Goal: Task Accomplishment & Management: Manage account settings

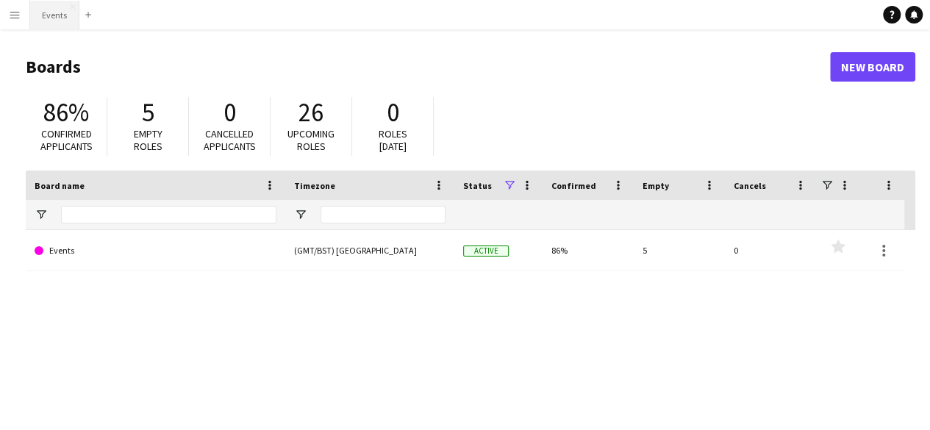
click at [44, 20] on button "Events Close" at bounding box center [54, 15] width 49 height 29
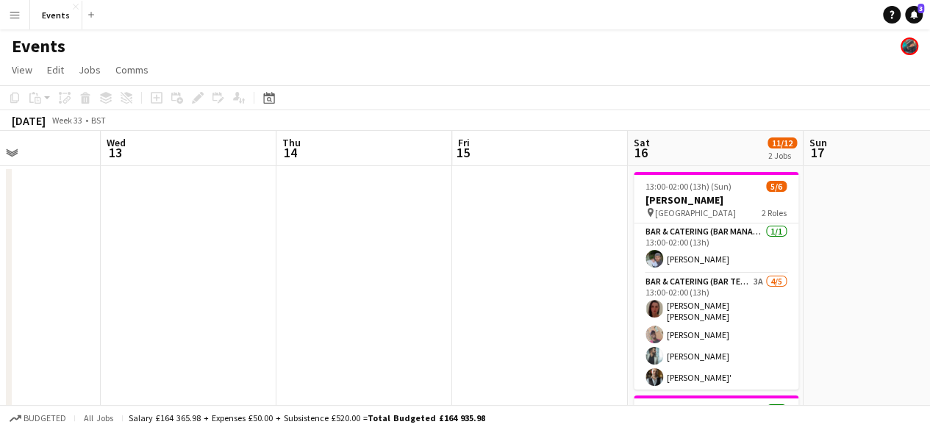
drag, startPoint x: 577, startPoint y: 224, endPoint x: 139, endPoint y: 251, distance: 438.3
click at [139, 251] on app-calendar-viewport "Sun 10 Mon 11 Tue 12 Wed 13 Thu 14 Fri 15 Sat 16 11/12 2 Jobs Sun 17 Mon 18 Tue…" at bounding box center [465, 420] width 930 height 579
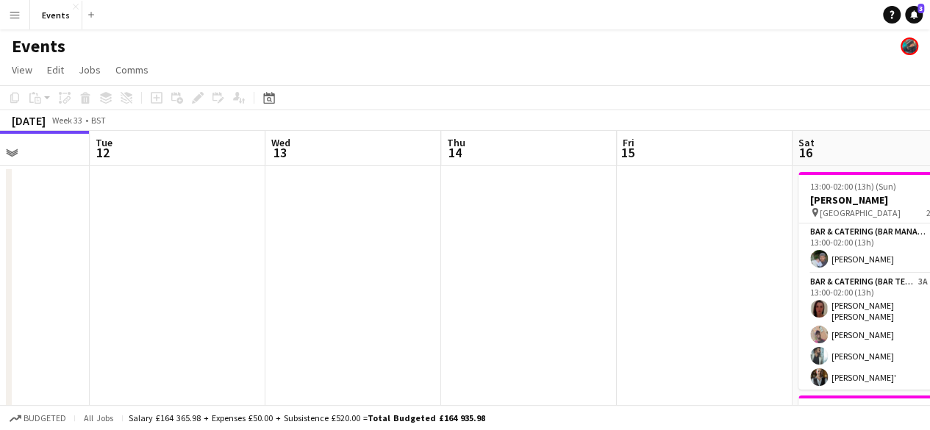
scroll to position [0, 380]
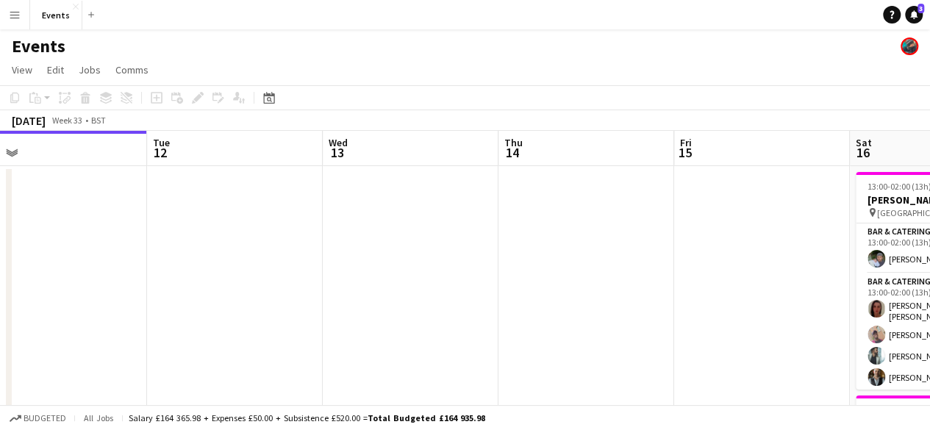
drag, startPoint x: 258, startPoint y: 285, endPoint x: 491, endPoint y: 279, distance: 233.2
click at [491, 279] on app-calendar-viewport "Sat 9 Sun 10 Mon 11 Tue 12 Wed 13 Thu 14 Fri 15 Sat 16 11/12 2 Jobs Sun 17 Mon …" at bounding box center [465, 420] width 930 height 579
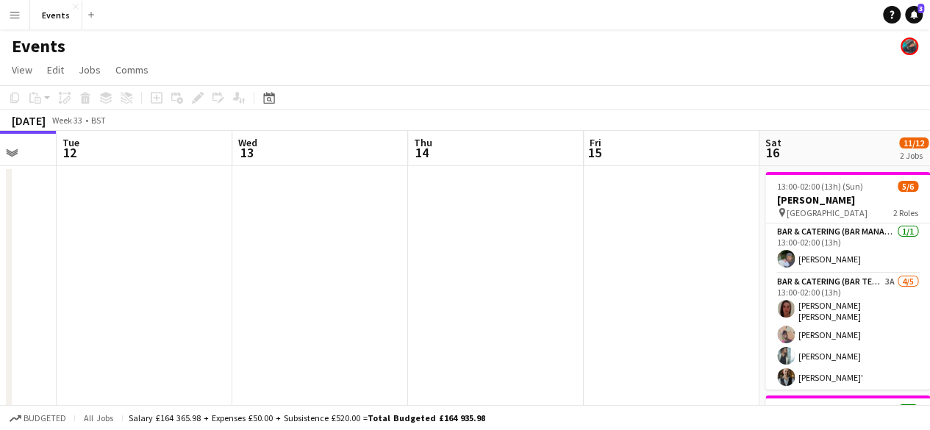
drag, startPoint x: 675, startPoint y: 303, endPoint x: 121, endPoint y: 301, distance: 553.7
click at [106, 308] on app-calendar-viewport "Sat 9 Sun 10 Mon 11 Tue 12 Wed 13 Thu 14 Fri 15 Sat 16 11/12 2 Jobs Sun 17 Mon …" at bounding box center [465, 420] width 930 height 579
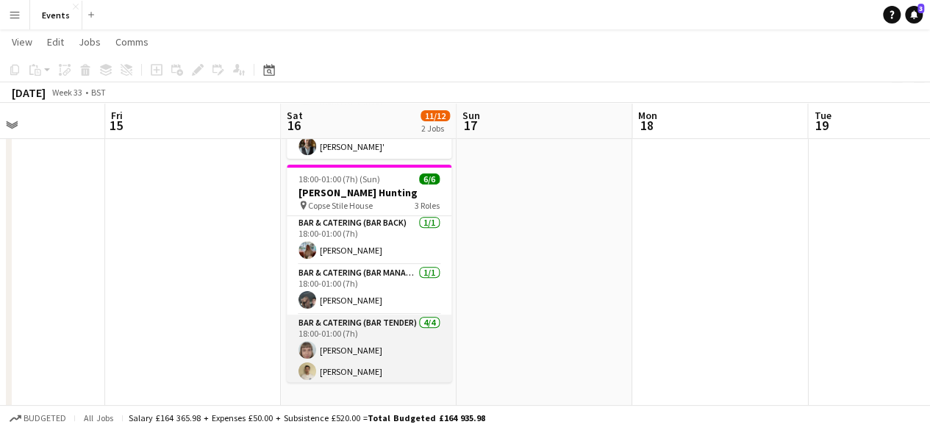
scroll to position [0, 0]
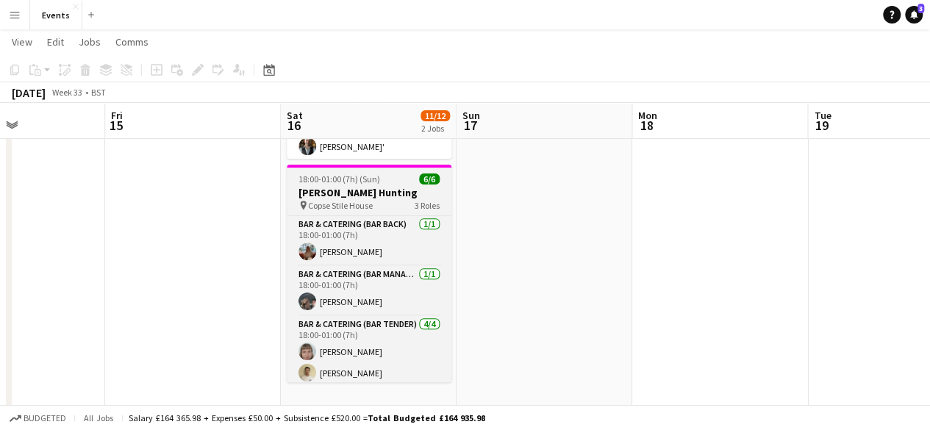
click at [357, 205] on span "Copse Stile House" at bounding box center [340, 205] width 65 height 11
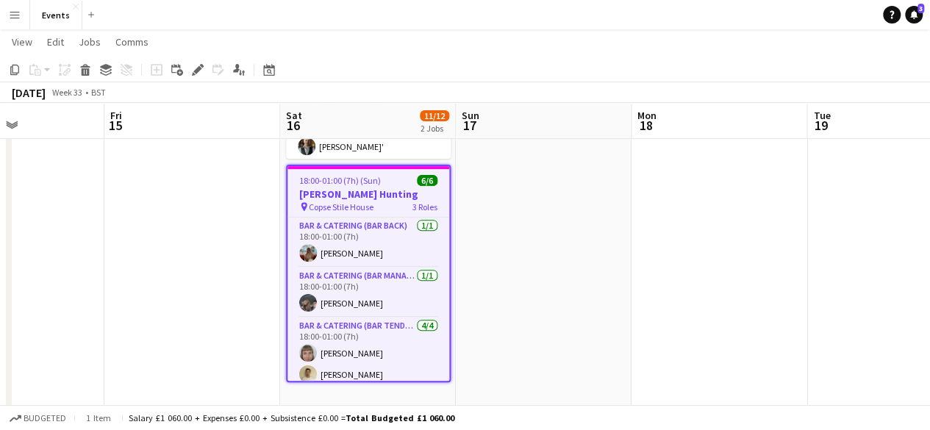
click at [360, 184] on span "18:00-01:00 (7h) (Sun)" at bounding box center [340, 180] width 82 height 11
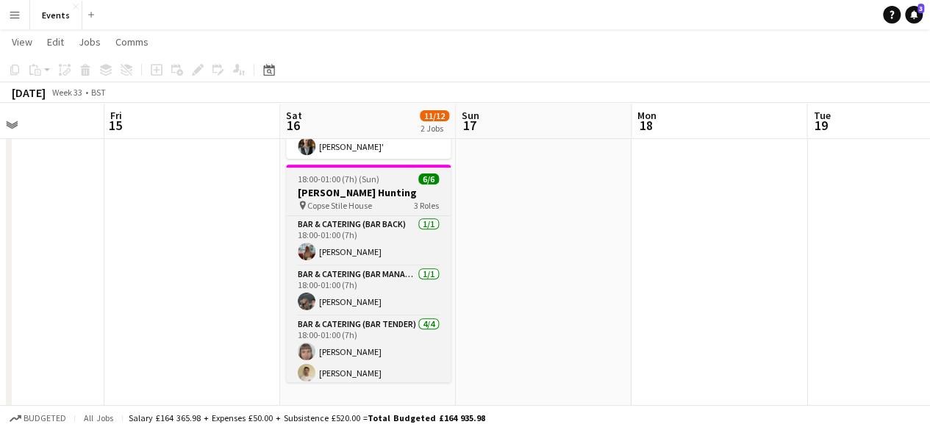
click at [360, 184] on app-job-card "18:00-01:00 (7h) (Sun) 6/6 [PERSON_NAME] Hunting pin Copse Stile House 3 Roles …" at bounding box center [368, 274] width 165 height 218
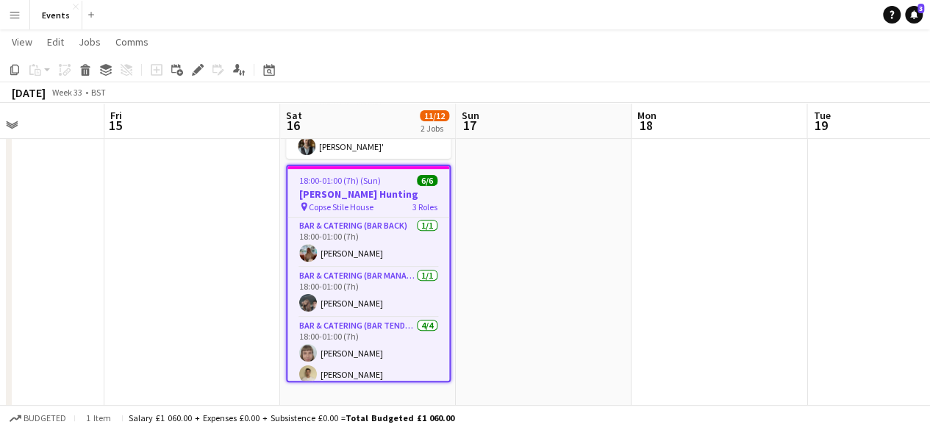
click at [546, 267] on app-date-cell at bounding box center [544, 173] width 176 height 477
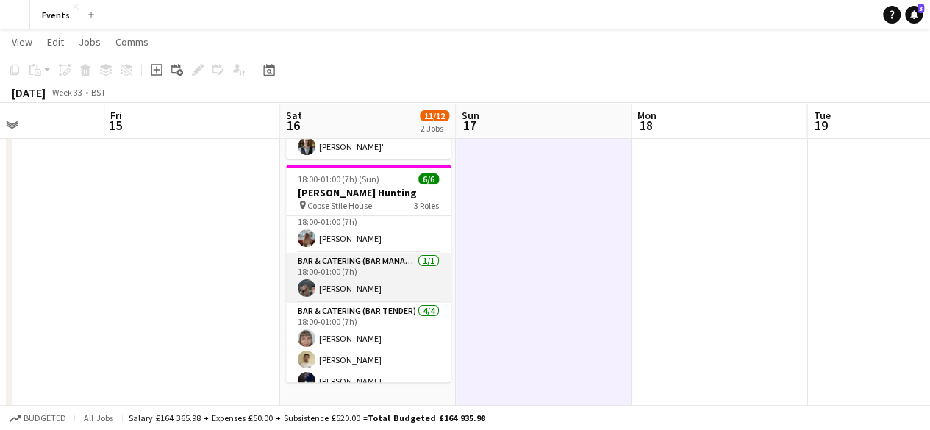
scroll to position [0, 0]
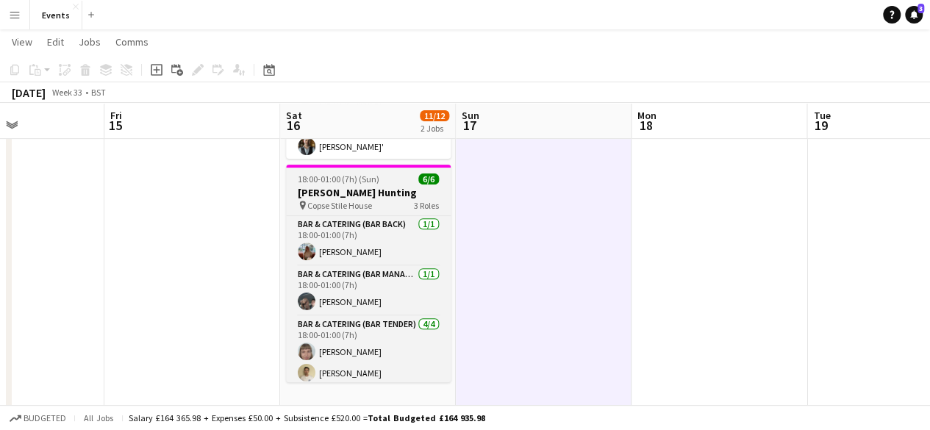
click at [353, 196] on h3 "[PERSON_NAME] Hunting" at bounding box center [368, 192] width 165 height 13
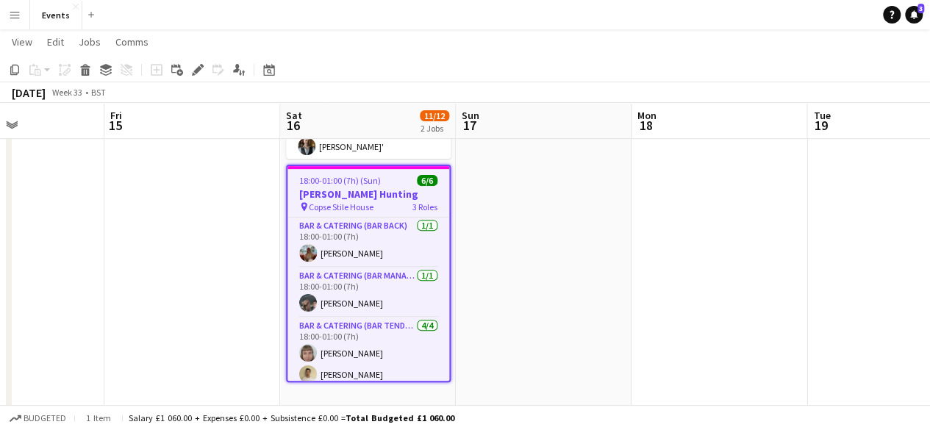
drag, startPoint x: 192, startPoint y: 74, endPoint x: 815, endPoint y: 179, distance: 631.6
click at [193, 74] on icon "Edit" at bounding box center [198, 70] width 12 height 12
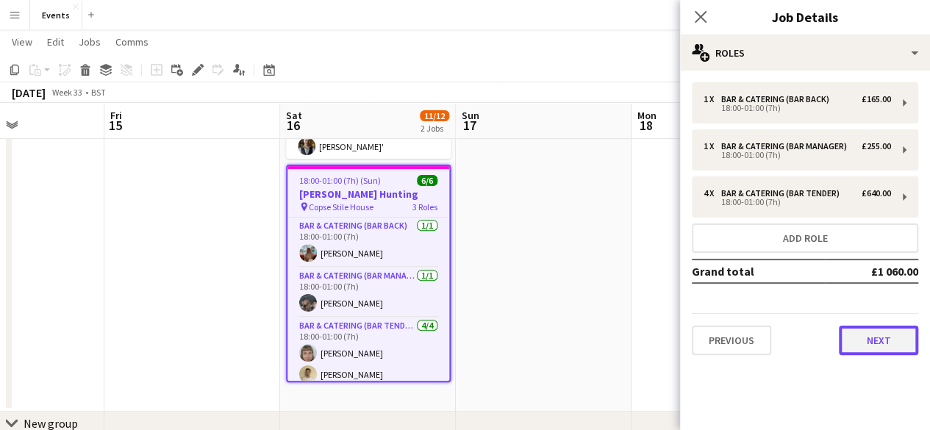
click at [900, 338] on button "Next" at bounding box center [878, 340] width 79 height 29
click at [900, 429] on mat-expansion-panel "map-marker Location" at bounding box center [805, 430] width 250 height 0
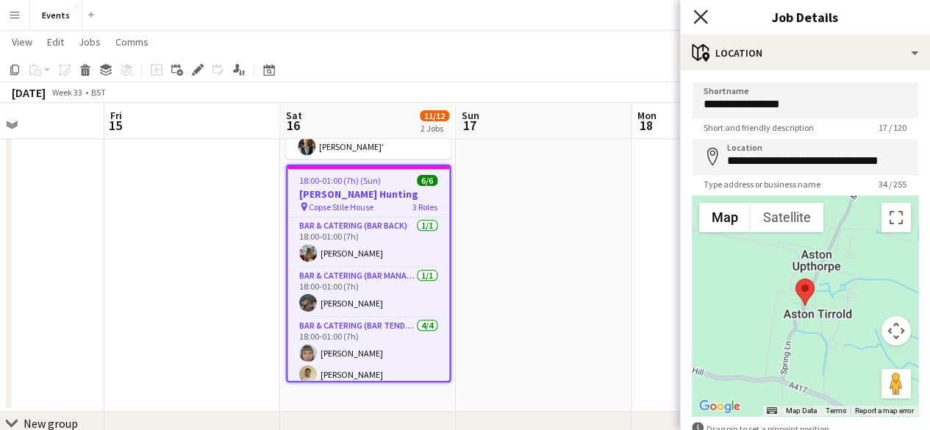
click at [697, 15] on icon at bounding box center [700, 17] width 14 height 14
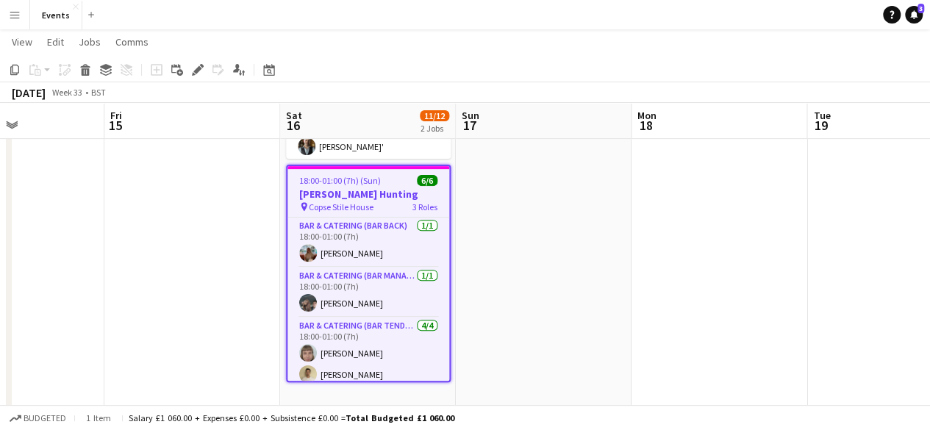
click at [632, 293] on app-date-cell at bounding box center [720, 173] width 176 height 477
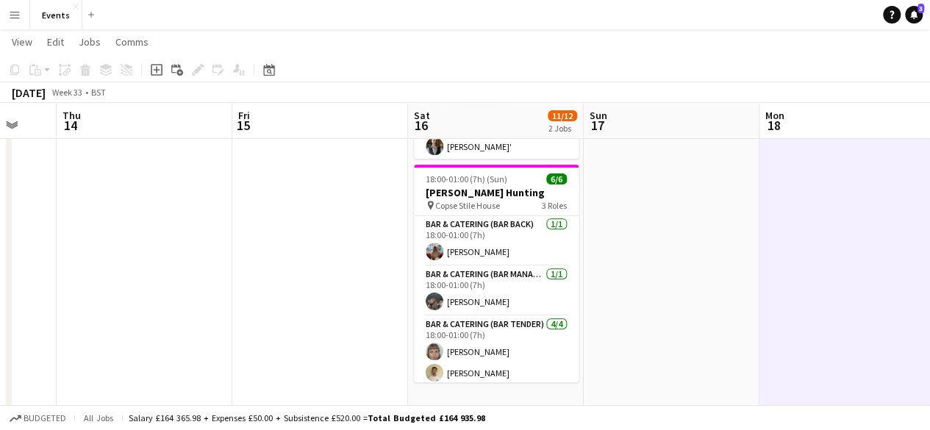
drag, startPoint x: 129, startPoint y: 302, endPoint x: 596, endPoint y: 266, distance: 467.6
click at [607, 257] on app-calendar-viewport "Mon 11 Tue 12 Wed 13 Thu 14 Fri 15 Sat 16 11/12 2 Jobs Sun 17 Mon 18 Tue 19 Wed…" at bounding box center [465, 154] width 930 height 652
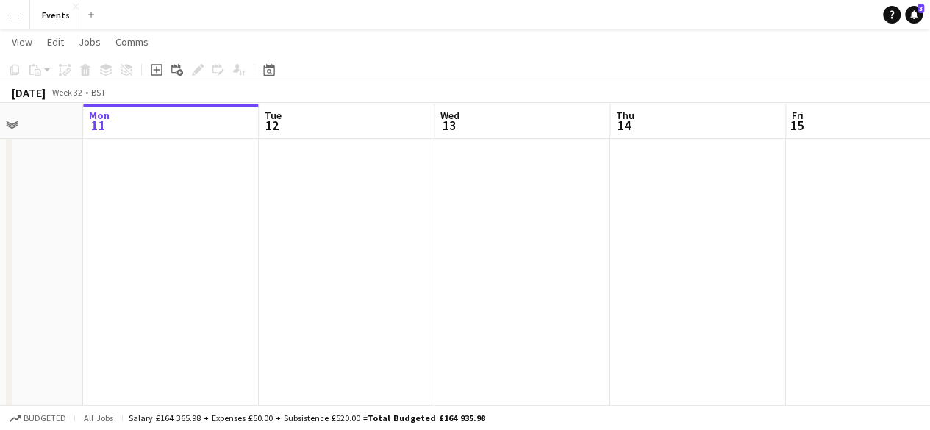
drag, startPoint x: 415, startPoint y: 299, endPoint x: 566, endPoint y: 286, distance: 151.3
click at [580, 270] on app-calendar-viewport "Fri 8 Sat 9 Sun 10 Mon 11 Tue 12 Wed 13 Thu 14 Fri 15 Sat 16 11/12 2 Jobs Sun 1…" at bounding box center [465, 154] width 930 height 652
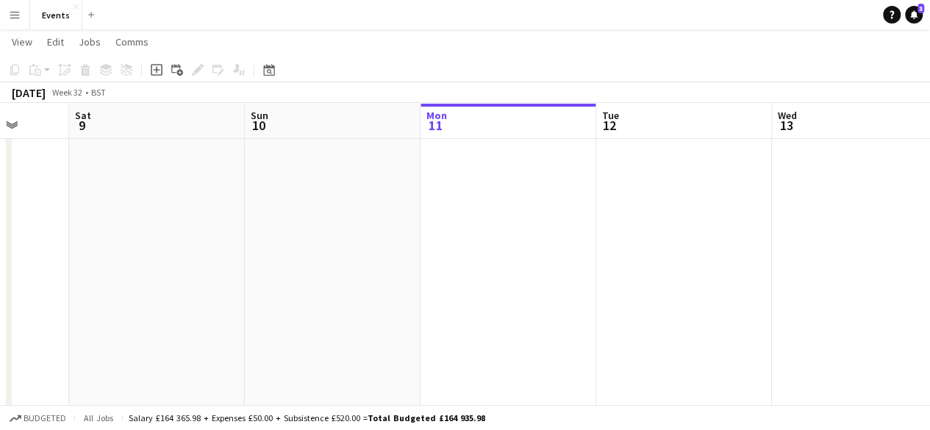
drag, startPoint x: 433, startPoint y: 315, endPoint x: 769, endPoint y: 293, distance: 336.8
click at [769, 293] on app-calendar-viewport "Wed 6 Thu 7 1/1 1 Job Fri 8 Sat 9 Sun 10 Mon 11 Tue 12 Wed 13 Thu 14 Fri 15 Sat…" at bounding box center [465, 154] width 930 height 652
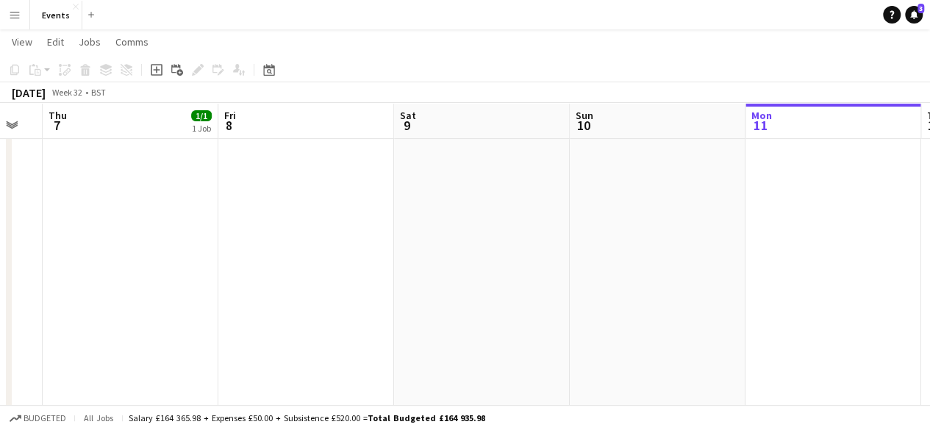
drag, startPoint x: 441, startPoint y: 335, endPoint x: 766, endPoint y: 288, distance: 328.5
click at [766, 288] on app-calendar-viewport "Tue 5 3/3 1 Job Wed 6 Thu 7 1/1 1 Job Fri 8 Sat 9 Sun 10 Mon 11 Tue 12 Wed 13 T…" at bounding box center [465, 154] width 930 height 652
drag, startPoint x: 703, startPoint y: 276, endPoint x: 746, endPoint y: 273, distance: 43.5
click at [746, 273] on app-calendar-viewport "Sun 3 Mon 4 Tue 5 3/3 1 Job Wed 6 Thu 7 1/1 1 Job Fri 8 Sat 9 Sun 10 Mon 11 Tue…" at bounding box center [465, 154] width 930 height 652
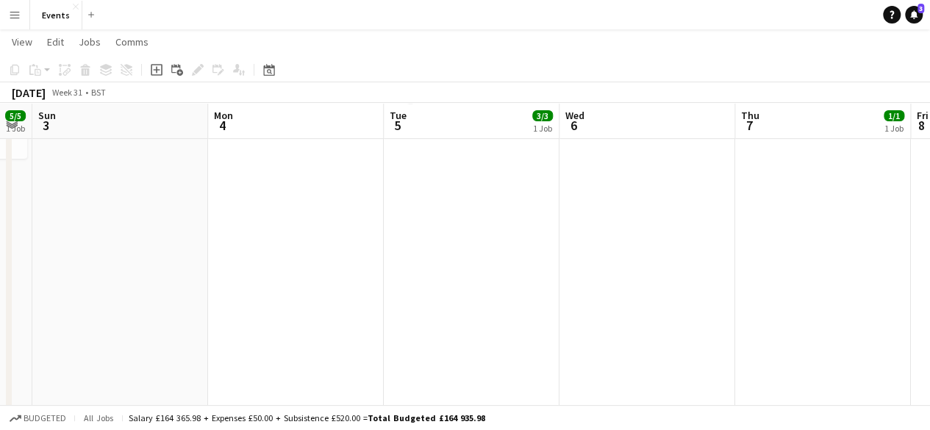
drag, startPoint x: 689, startPoint y: 275, endPoint x: 854, endPoint y: 257, distance: 166.4
click at [854, 257] on app-calendar-viewport "Fri 1 Sat 2 5/5 1 Job Sun 3 Mon 4 Tue 5 3/3 1 Job Wed 6 Thu 7 1/1 1 Job Fri 8 S…" at bounding box center [465, 154] width 930 height 652
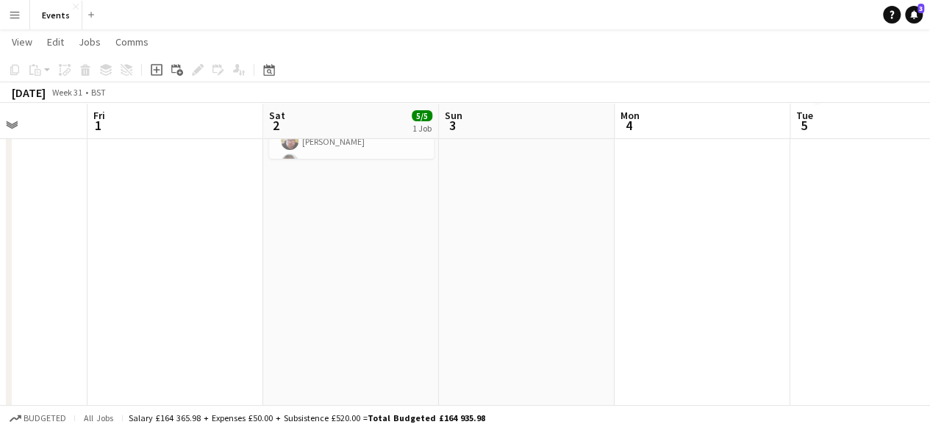
drag, startPoint x: 372, startPoint y: 332, endPoint x: 779, endPoint y: 310, distance: 407.2
click at [779, 310] on app-calendar-viewport "Tue 29 Wed 30 Thu 31 Fri 1 Sat 2 5/5 1 Job Sun 3 Mon 4 Tue 5 3/3 1 Job Wed 6 Th…" at bounding box center [465, 154] width 930 height 652
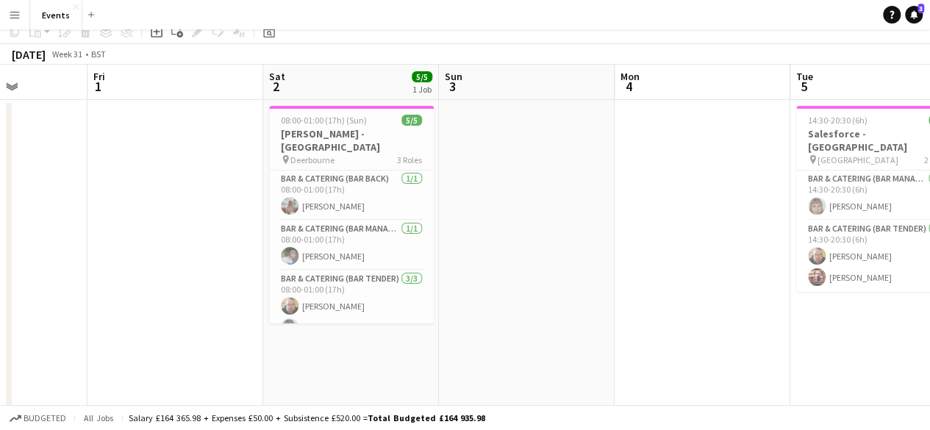
scroll to position [0, 0]
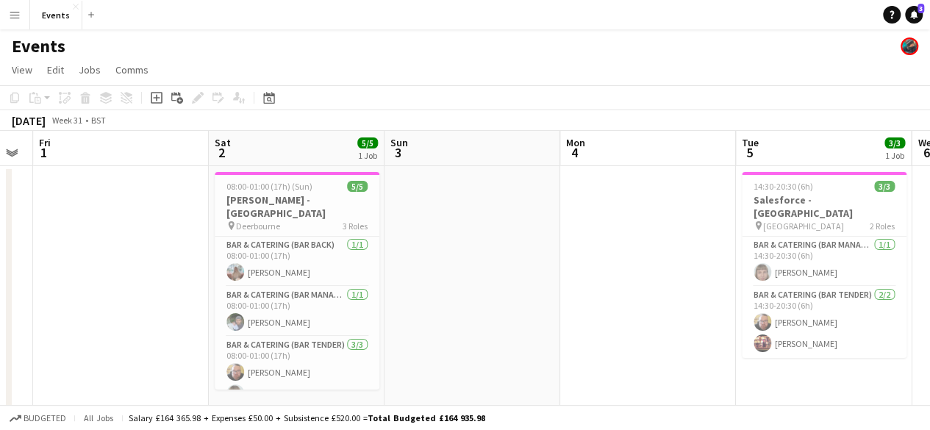
drag, startPoint x: 696, startPoint y: 329, endPoint x: 252, endPoint y: 368, distance: 445.1
click at [252, 368] on app-calendar-viewport "Tue 29 Wed 30 Thu 31 Fri 1 Sat 2 5/5 1 Job Sun 3 Mon 4 Tue 5 3/3 1 Job Wed 6 Th…" at bounding box center [465, 420] width 930 height 579
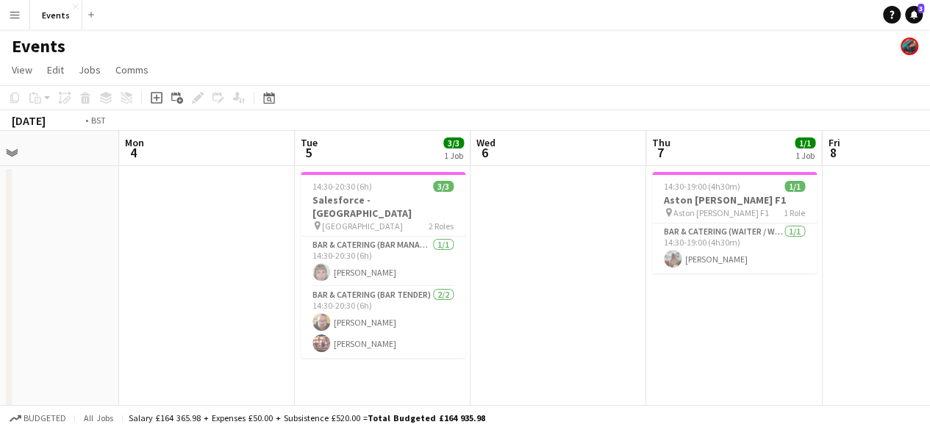
drag, startPoint x: 796, startPoint y: 304, endPoint x: 403, endPoint y: 340, distance: 394.4
click at [403, 341] on app-calendar-viewport "Thu 31 Fri 1 Sat 2 5/5 1 Job Sun 3 Mon 4 Tue 5 3/3 1 Job Wed 6 Thu 7 1/1 1 Job …" at bounding box center [465, 420] width 930 height 579
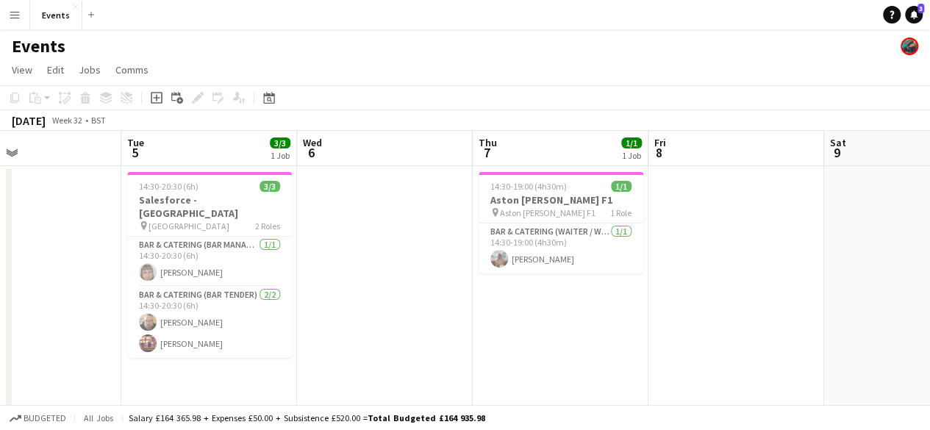
drag, startPoint x: 718, startPoint y: 306, endPoint x: 193, endPoint y: 346, distance: 526.6
click at [191, 347] on app-calendar-viewport "Sat 2 5/5 1 Job Sun 3 Mon 4 Tue 5 3/3 1 Job Wed 6 Thu 7 1/1 1 Job Fri 8 Sat 9 S…" at bounding box center [465, 420] width 930 height 579
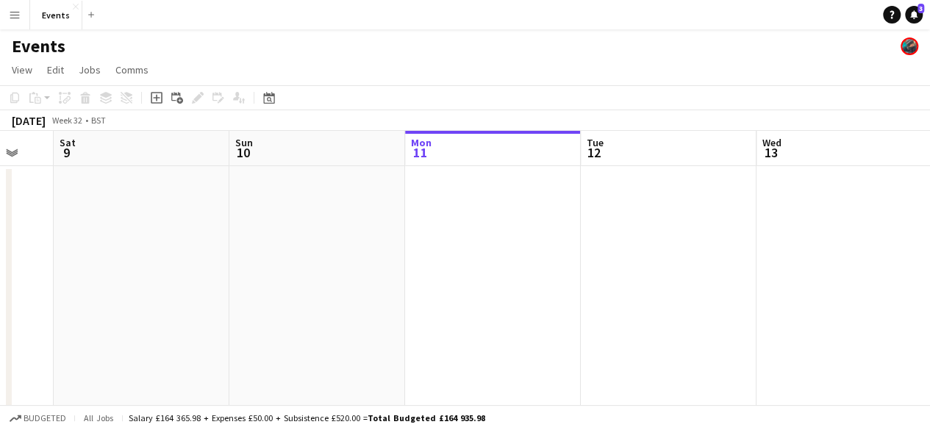
drag, startPoint x: 735, startPoint y: 307, endPoint x: 318, endPoint y: 315, distance: 417.8
click at [318, 315] on app-calendar-viewport "Wed 6 Thu 7 1/1 1 Job Fri 8 Sat 9 Sun 10 Mon 11 Tue 12 Wed 13 Thu 14 Fri 15 Sat…" at bounding box center [465, 420] width 930 height 579
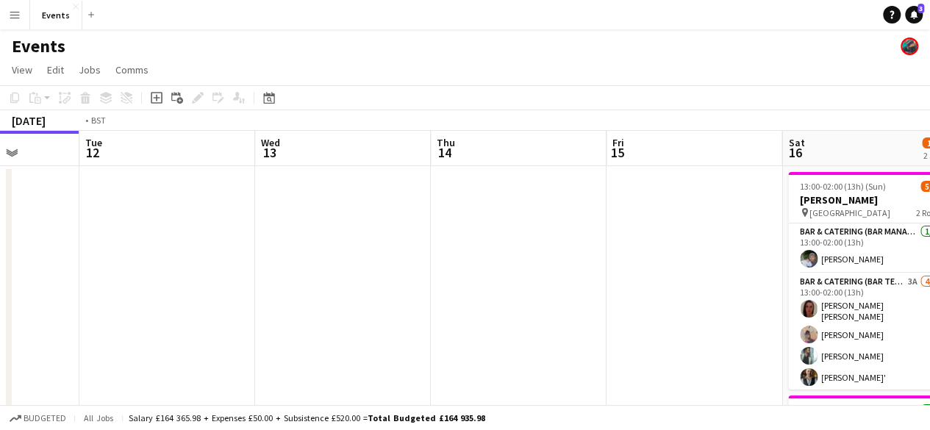
drag, startPoint x: 672, startPoint y: 274, endPoint x: 170, endPoint y: 285, distance: 502.3
click at [170, 285] on app-calendar-viewport "Fri 8 Sat 9 Sun 10 Mon 11 Tue 12 Wed 13 Thu 14 Fri 15 Sat 16 11/12 2 Jobs Sun 1…" at bounding box center [465, 420] width 930 height 579
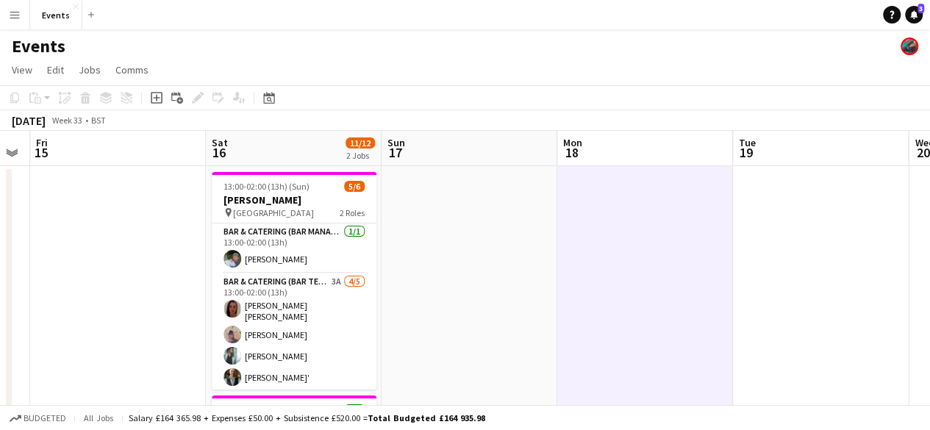
drag, startPoint x: 678, startPoint y: 293, endPoint x: 417, endPoint y: 308, distance: 261.5
click at [417, 308] on app-calendar-viewport "Tue 12 Wed 13 Thu 14 Fri 15 Sat 16 11/12 2 Jobs Sun 17 Mon 18 Tue 19 Wed 20 Thu…" at bounding box center [465, 420] width 930 height 579
